Goal: Check status: Check status

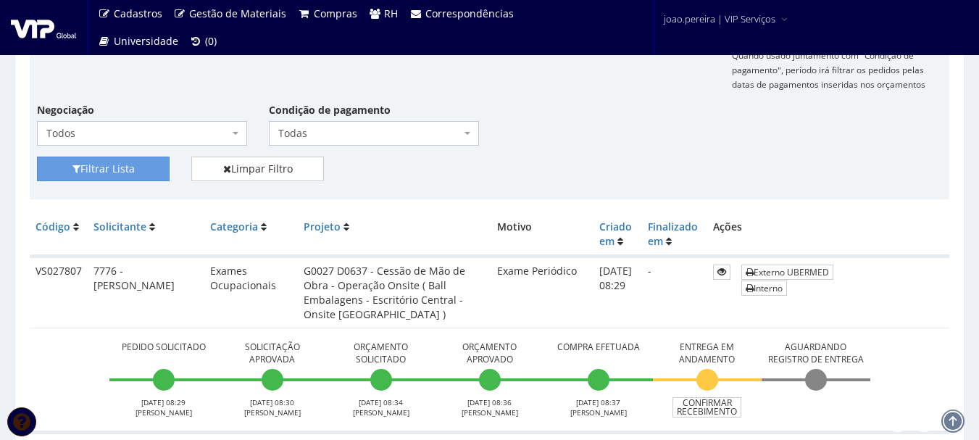
scroll to position [217, 0]
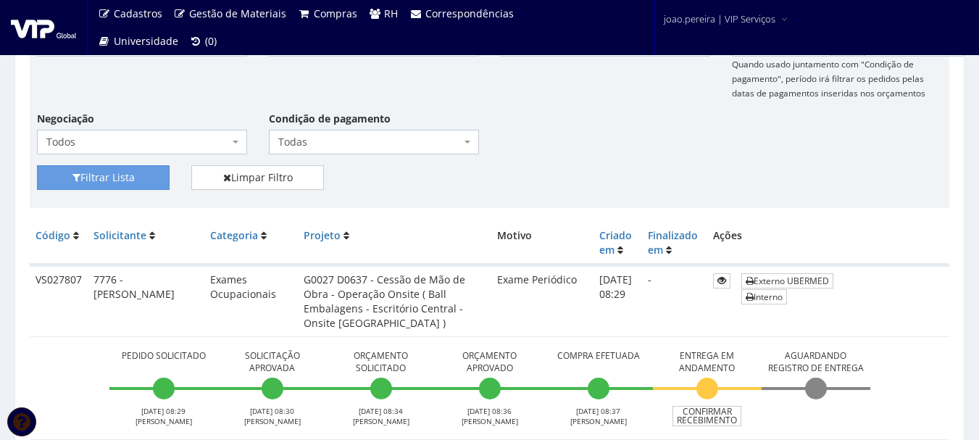
click at [459, 115] on div "Condição de pagamento Todas À vista 7 dias 10 dias 15 dias 30 dias 60 dias 90 d…" at bounding box center [374, 132] width 232 height 43
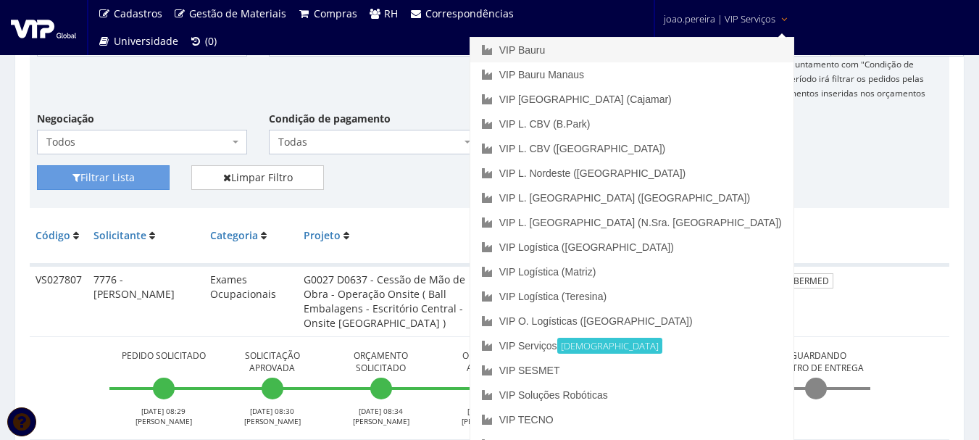
click at [651, 50] on link "VIP Bauru" at bounding box center [631, 50] width 323 height 25
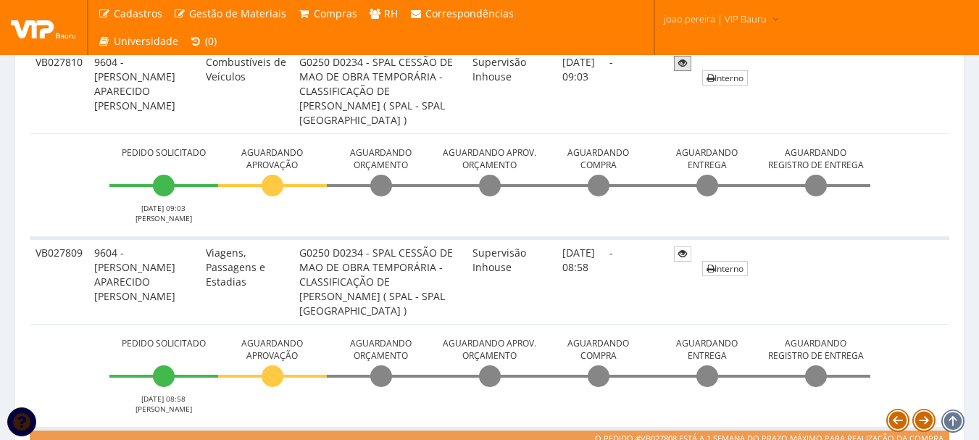
scroll to position [362, 0]
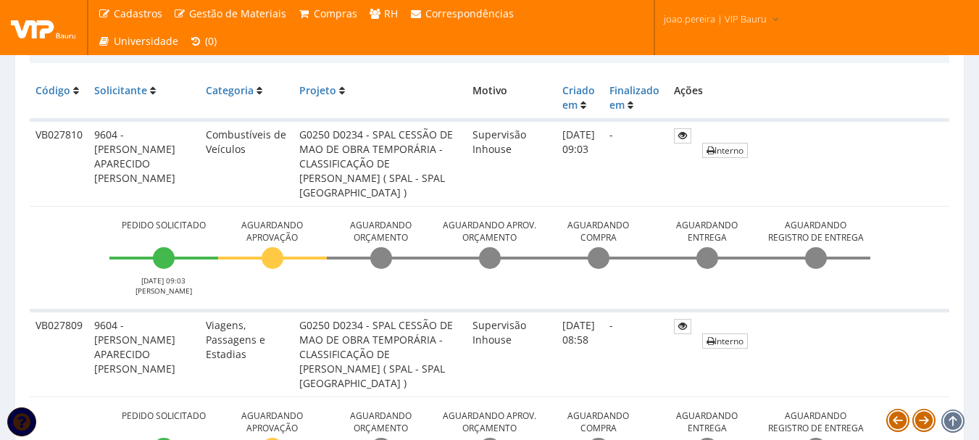
click at [36, 134] on td "VB027810" at bounding box center [59, 163] width 59 height 86
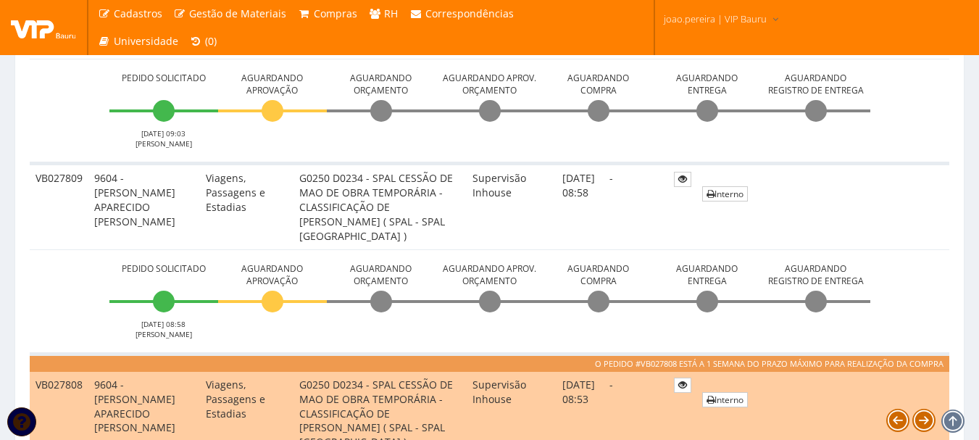
scroll to position [580, 0]
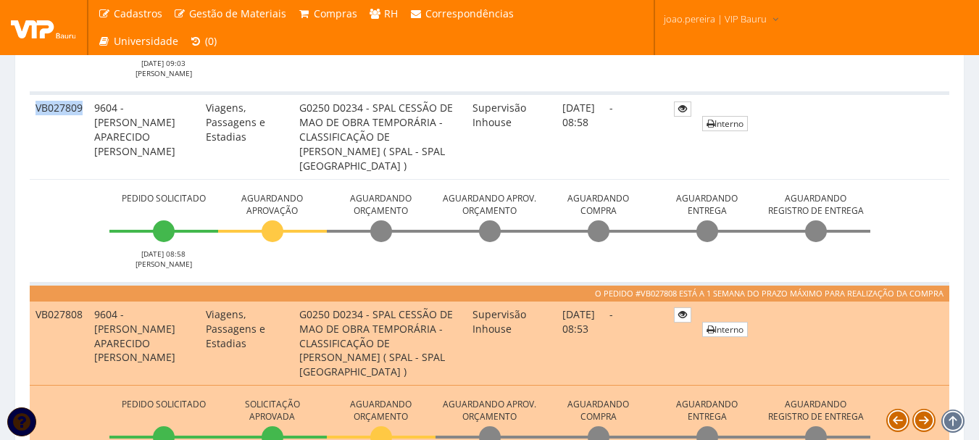
drag, startPoint x: 36, startPoint y: 109, endPoint x: 85, endPoint y: 107, distance: 49.3
click at [85, 107] on td "VB027809" at bounding box center [59, 136] width 59 height 86
copy td "VB027809"
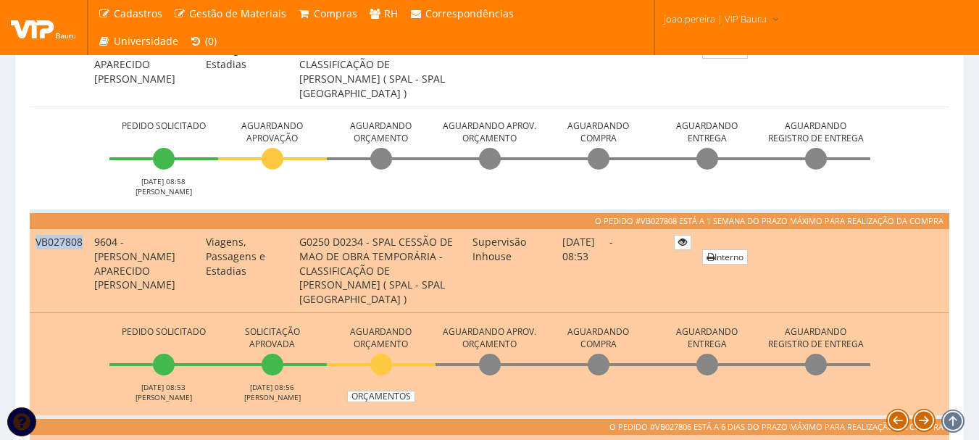
drag, startPoint x: 36, startPoint y: 240, endPoint x: 82, endPoint y: 243, distance: 45.7
click at [82, 243] on td "VB027808" at bounding box center [59, 270] width 59 height 85
copy td "VB027808"
click at [49, 241] on td "VB027808" at bounding box center [59, 270] width 59 height 85
drag, startPoint x: 35, startPoint y: 240, endPoint x: 90, endPoint y: 243, distance: 54.4
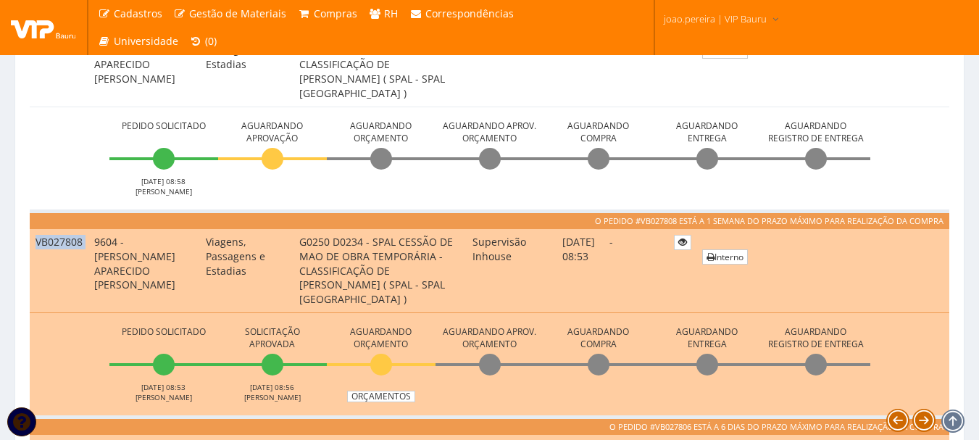
click at [90, 243] on tr "VB027808 9604 - ANDERSON APARECIDO ARCENCIO DA SILVA Viagens, Passagens e Estad…" at bounding box center [489, 270] width 919 height 85
copy tr "VB027808"
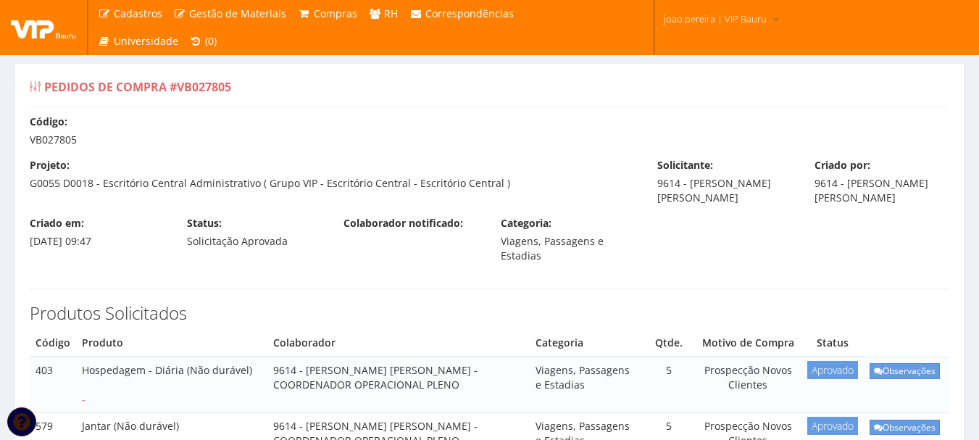
drag, startPoint x: 27, startPoint y: 182, endPoint x: 509, endPoint y: 188, distance: 481.8
click at [509, 188] on div "Projeto: G0055 D0018 - Escritório Central Administrativo ( Grupo VIP - Escritór…" at bounding box center [332, 174] width 627 height 33
copy div "G0055 D0018 - Escritório Central Administrativo ( Grupo VIP - Escritório Centra…"
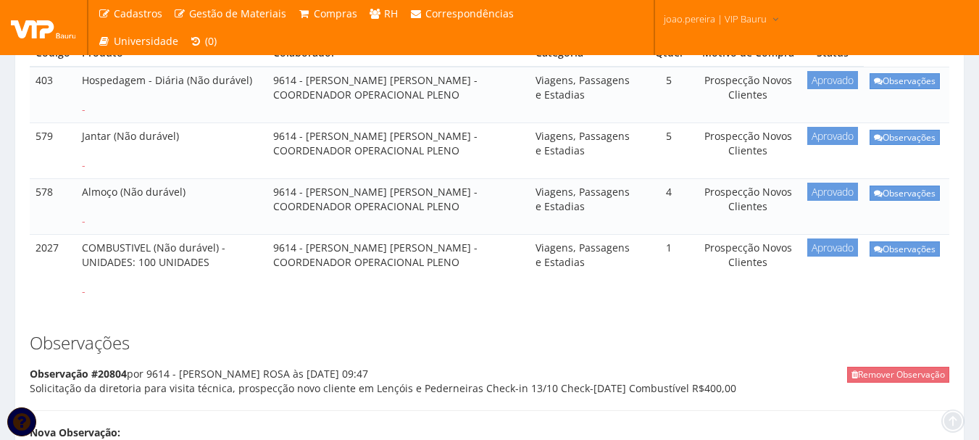
scroll to position [435, 0]
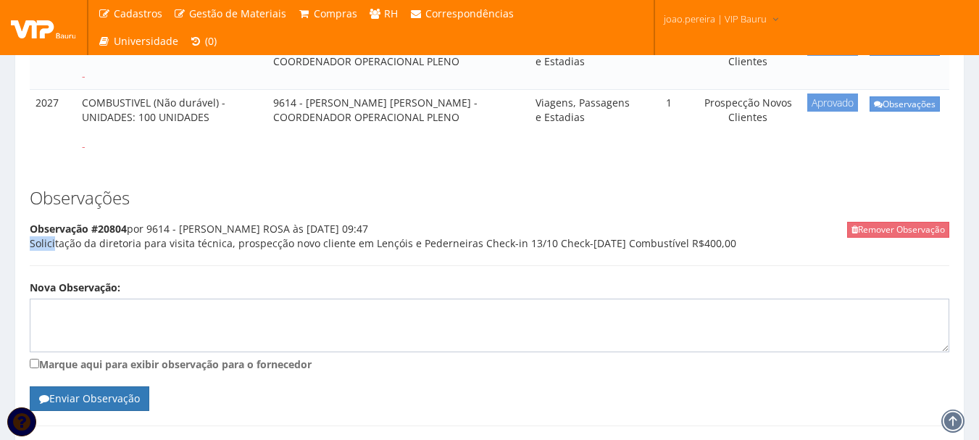
drag, startPoint x: 32, startPoint y: 243, endPoint x: 567, endPoint y: 252, distance: 535.4
click at [567, 252] on div "Remover Observação Observação #20804 por 9614 - ANDERSON ROSA às 13/10/2025 09:…" at bounding box center [489, 244] width 919 height 44
click at [611, 243] on div "Remover Observação Observação #20804 por 9614 - ANDERSON ROSA às 13/10/2025 09:…" at bounding box center [489, 244] width 919 height 44
click at [624, 242] on div "Remover Observação Observação #20804 por 9614 - ANDERSON ROSA às 13/10/2025 09:…" at bounding box center [489, 244] width 919 height 44
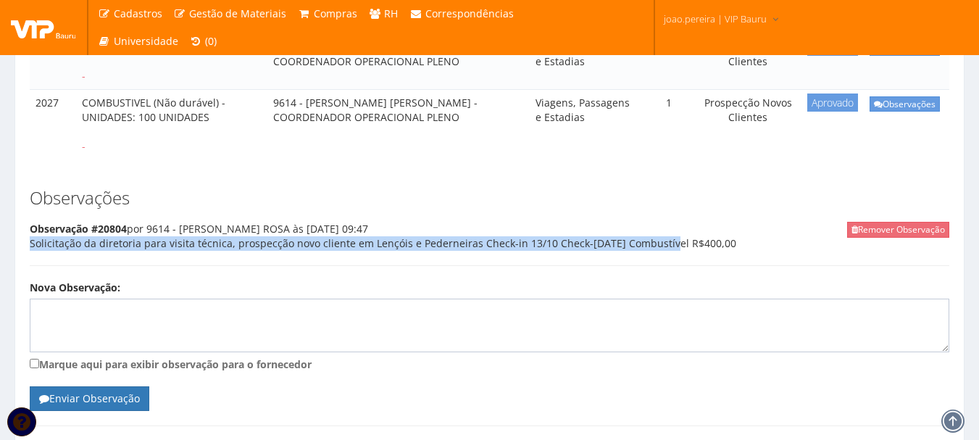
drag, startPoint x: 624, startPoint y: 242, endPoint x: 360, endPoint y: 257, distance: 264.1
click at [357, 258] on div "Remover Observação Observação #20804 por 9614 - ANDERSON ROSA às 13/10/2025 09:…" at bounding box center [489, 244] width 919 height 44
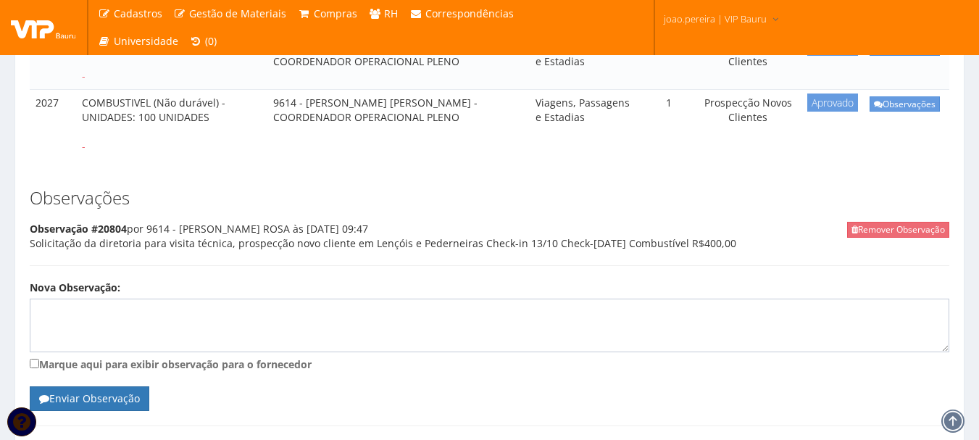
click at [619, 241] on div "Remover Observação Observação #20804 por 9614 - ANDERSON ROSA às 13/10/2025 09:…" at bounding box center [489, 244] width 919 height 44
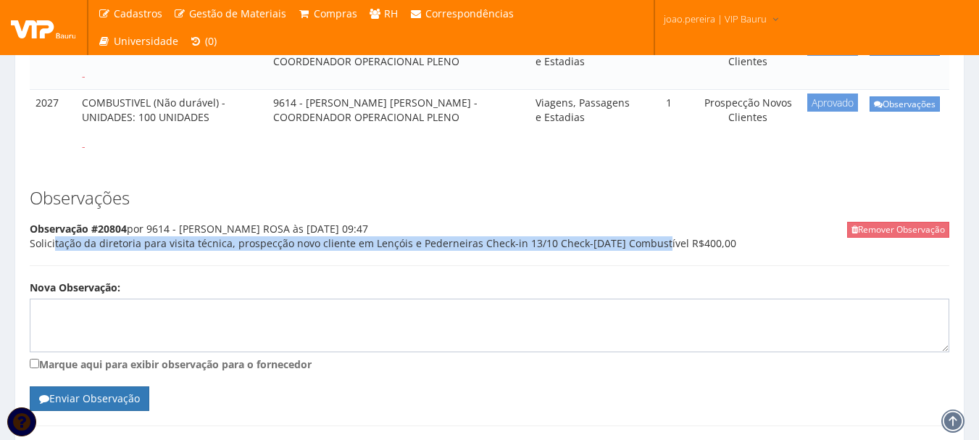
drag, startPoint x: 616, startPoint y: 245, endPoint x: 32, endPoint y: 247, distance: 583.9
click at [32, 247] on div "Remover Observação Observação #20804 por 9614 - ANDERSON ROSA às 13/10/2025 09:…" at bounding box center [489, 244] width 919 height 44
copy div "Solicitação da diretoria para visita técnica, prospecção novo cliente em Lençói…"
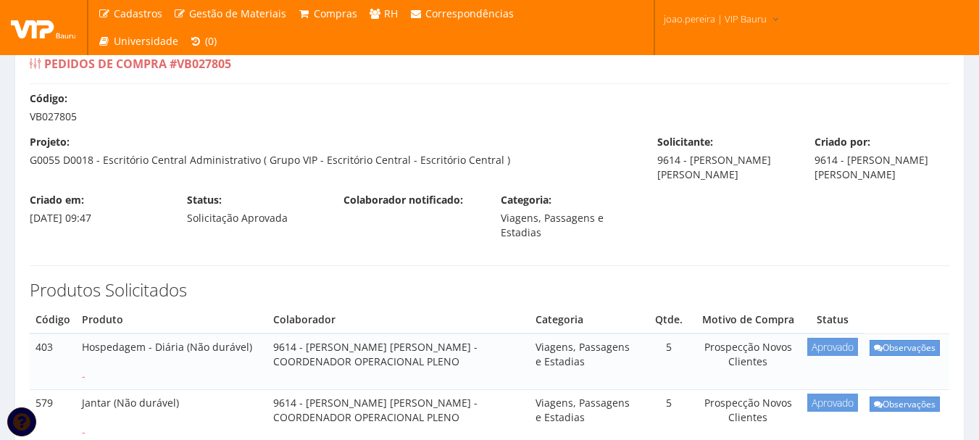
scroll to position [0, 0]
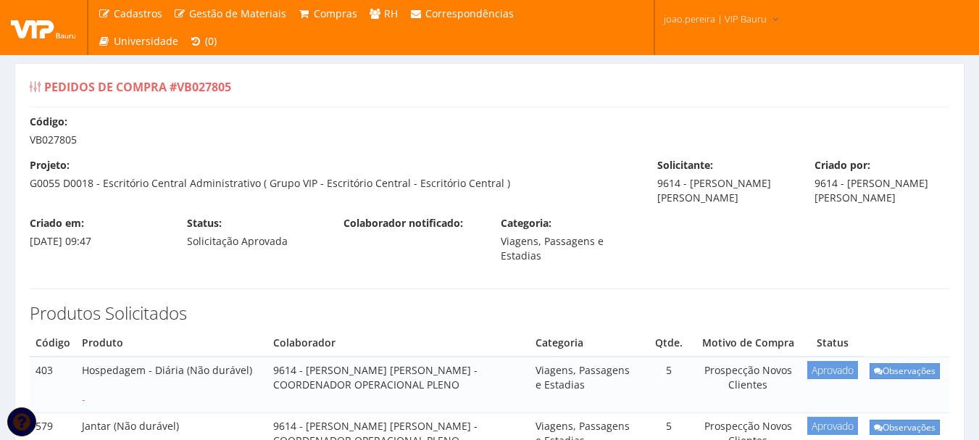
drag, startPoint x: 76, startPoint y: 140, endPoint x: 26, endPoint y: 136, distance: 50.1
click at [26, 136] on div "Código: VB027805" at bounding box center [489, 130] width 941 height 33
copy div "VB027805"
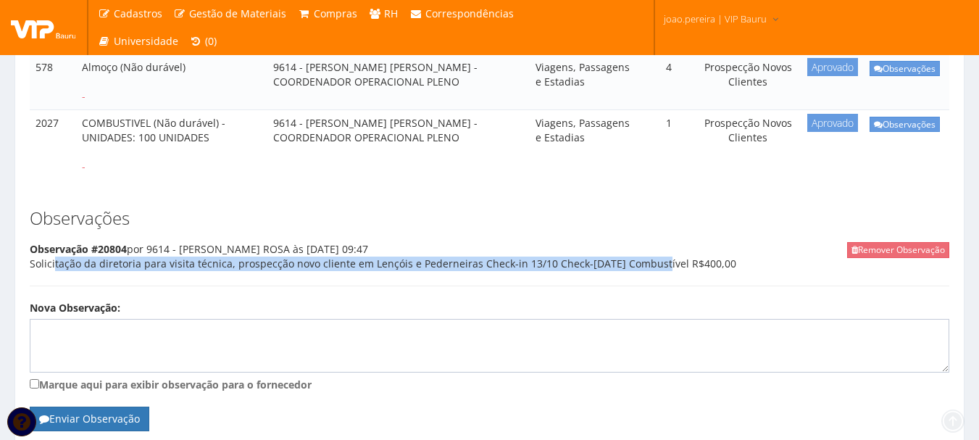
scroll to position [435, 0]
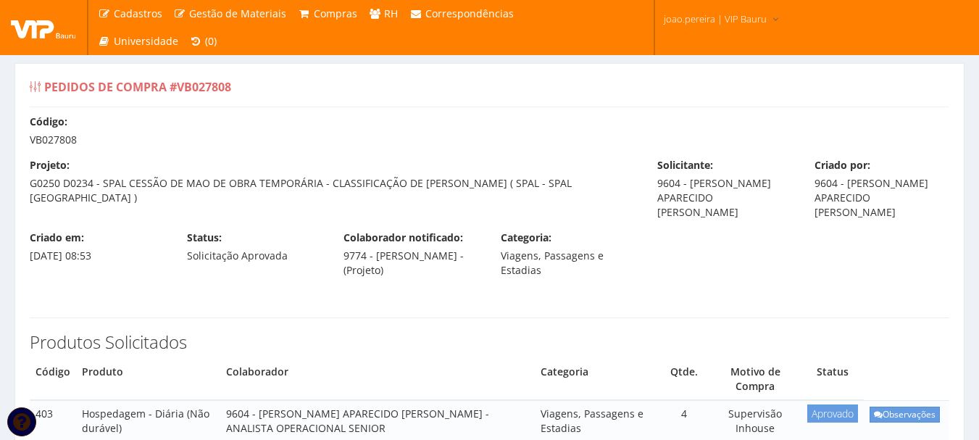
drag, startPoint x: 32, startPoint y: 181, endPoint x: 635, endPoint y: 180, distance: 602.7
click at [635, 180] on div "Projeto: G0250 D0234 - SPAL CESSÃO DE MAO DE OBRA TEMPORÁRIA - CLASSIFICAÇÃO DE…" at bounding box center [332, 181] width 627 height 47
copy div "G0250 D0234 - SPAL CESSÃO DE MAO DE OBRA TEMPORÁRIA - CLASSIFICAÇÃO DE [PERSON_…"
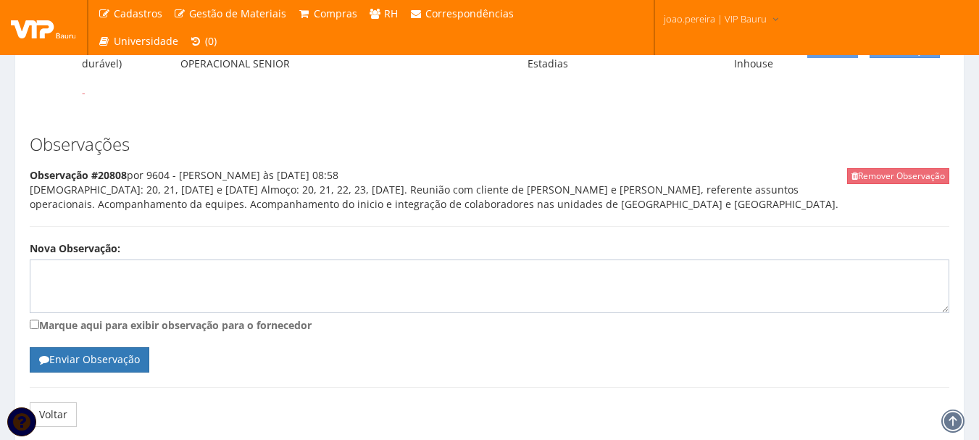
scroll to position [362, 0]
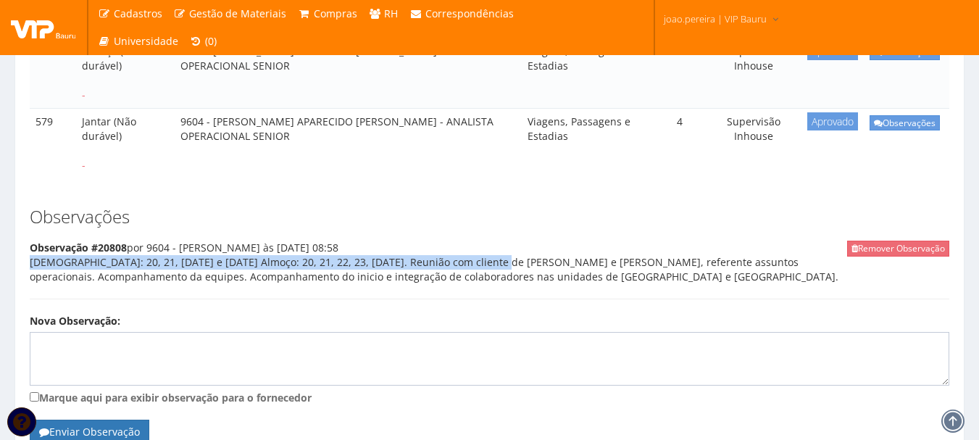
drag, startPoint x: 452, startPoint y: 273, endPoint x: 614, endPoint y: 307, distance: 165.1
click at [614, 299] on div "Remover Observação Observação #20808 por 9604 - ANDERSON SILVA às 15/10/2025 08…" at bounding box center [489, 269] width 919 height 59
copy div "Jantar: 20, 21, 22 e 23 de outubro de 2025 Almoço: 20, 21, 22, 23, 24 de outubr…"
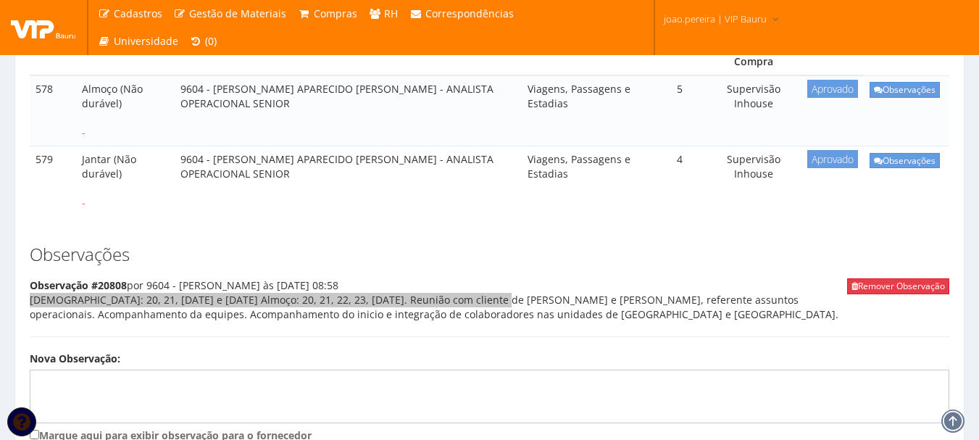
scroll to position [290, 0]
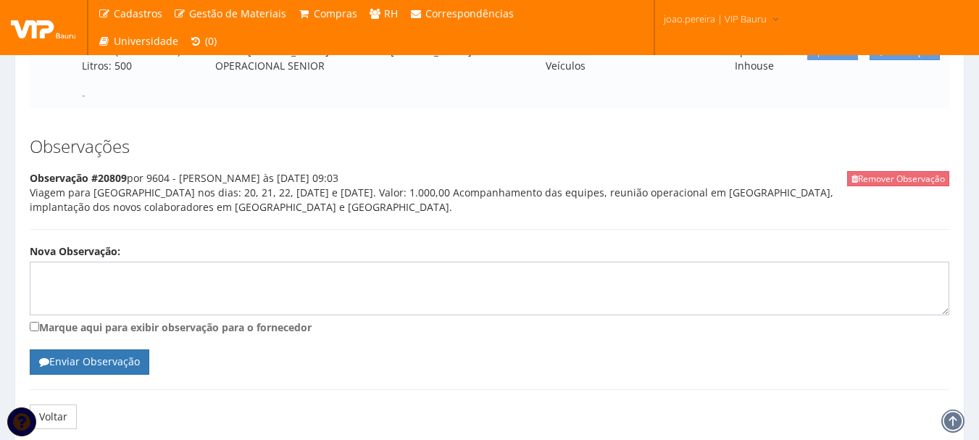
scroll to position [290, 0]
